Goal: Task Accomplishment & Management: Use online tool/utility

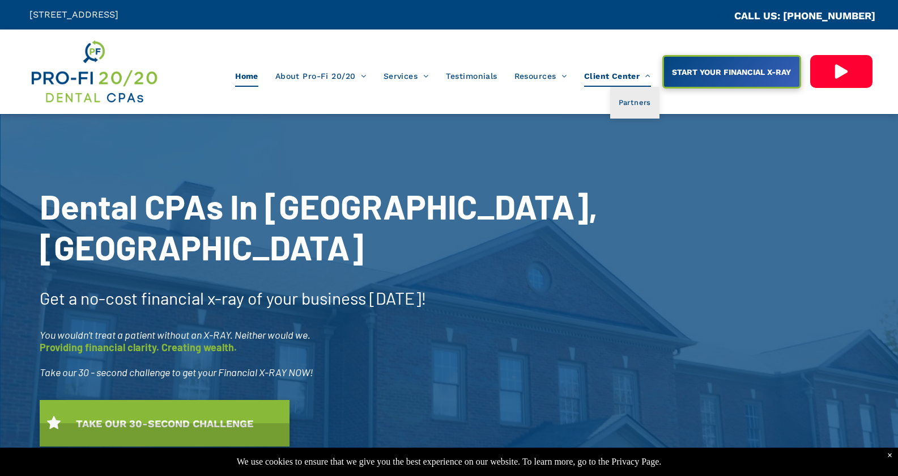
click at [627, 75] on span "Client Center" at bounding box center [617, 76] width 67 height 22
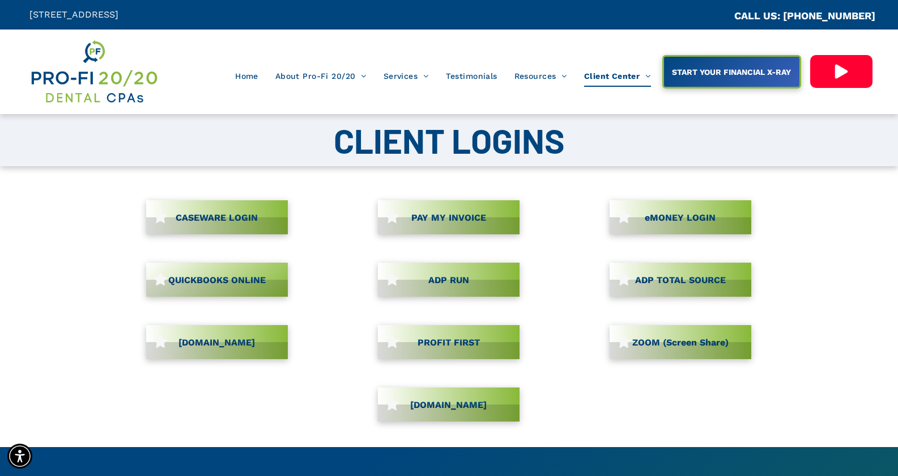
click at [202, 214] on span "CASEWARE LOGIN" at bounding box center [217, 217] width 90 height 22
